Goal: Task Accomplishment & Management: Manage account settings

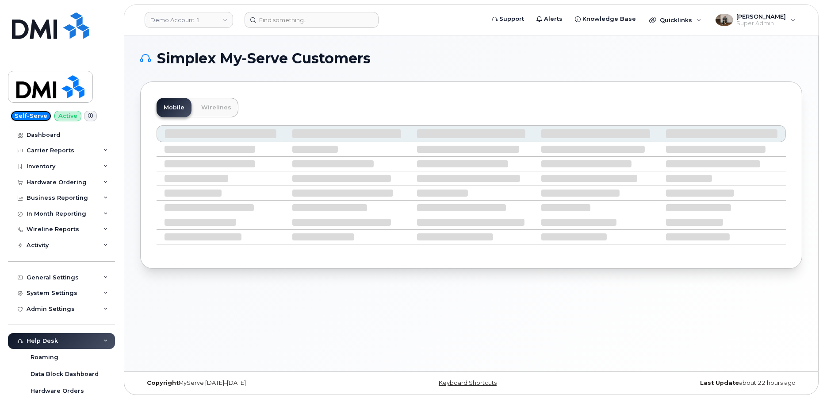
click at [37, 117] on span "Self-Serve" at bounding box center [31, 116] width 41 height 11
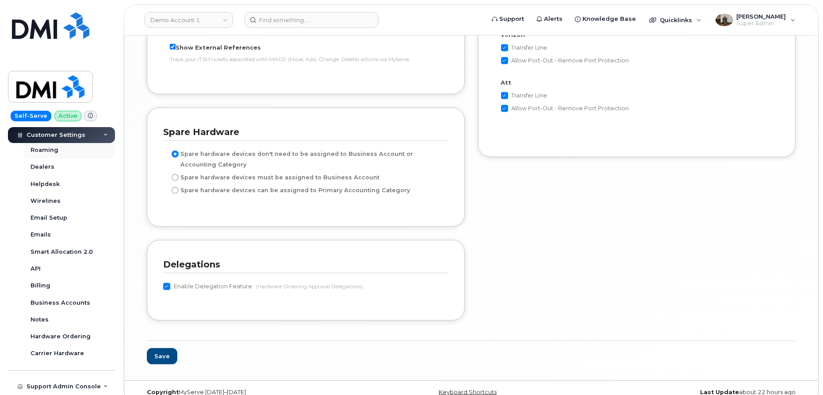
scroll to position [259, 0]
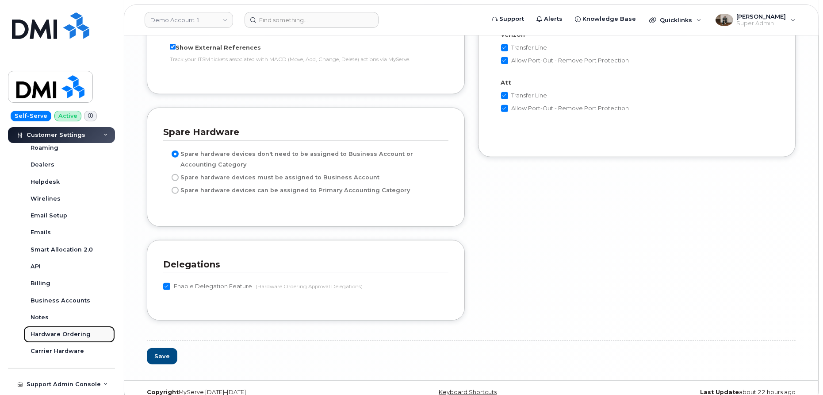
click at [65, 334] on div "Hardware Ordering" at bounding box center [61, 334] width 60 height 8
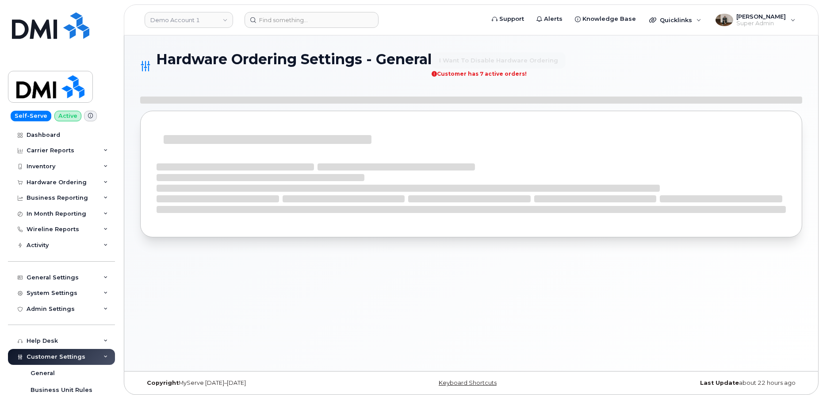
select select "admins"
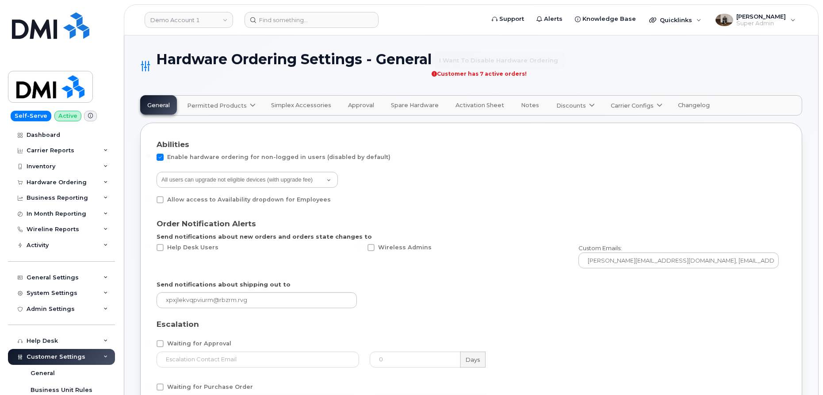
click at [249, 108] on span at bounding box center [253, 105] width 8 height 8
click at [250, 106] on icon at bounding box center [253, 106] width 6 height 6
click at [220, 107] on span "Permitted Products" at bounding box center [217, 105] width 60 height 8
click at [88, 117] on span at bounding box center [90, 116] width 13 height 11
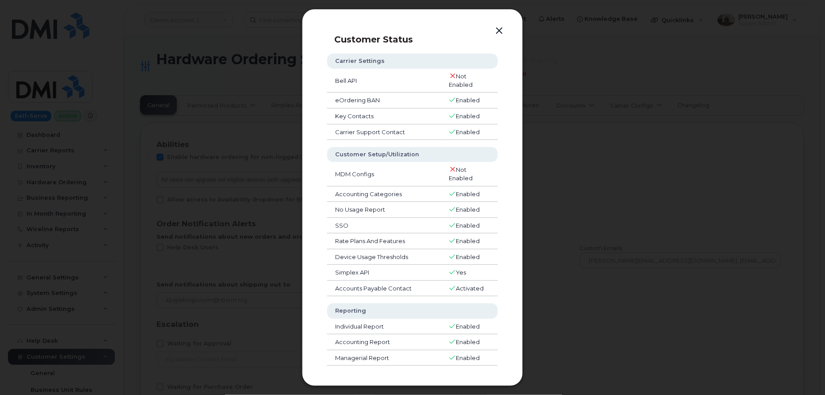
click at [501, 31] on button "button" at bounding box center [499, 31] width 13 height 12
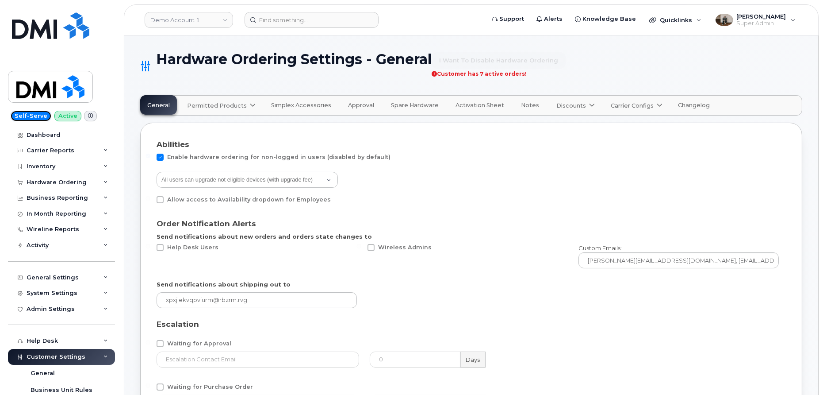
click at [26, 117] on span "Self-Serve" at bounding box center [31, 116] width 41 height 11
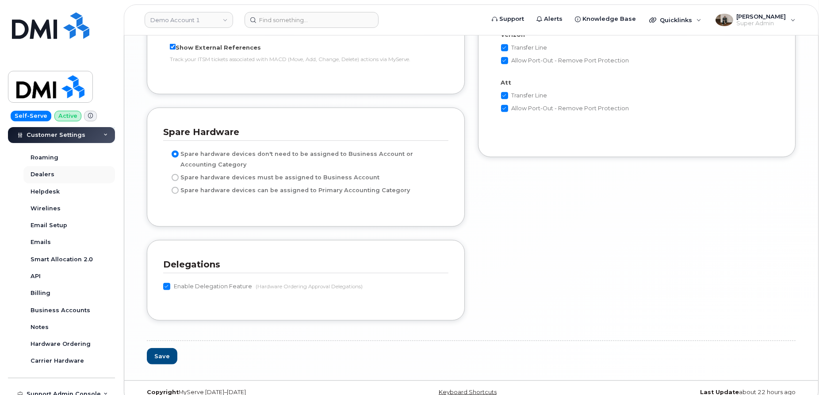
scroll to position [273, 0]
